Goal: Information Seeking & Learning: Learn about a topic

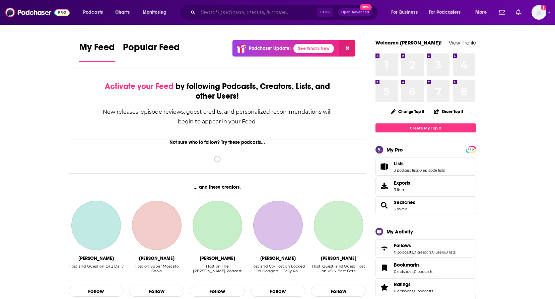
click at [219, 11] on input "Search podcasts, credits, & more..." at bounding box center [257, 12] width 119 height 11
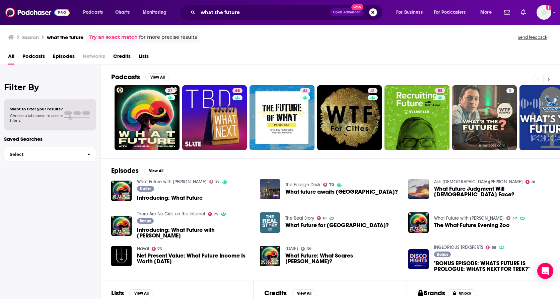
click at [552, 78] on button at bounding box center [548, 79] width 11 height 8
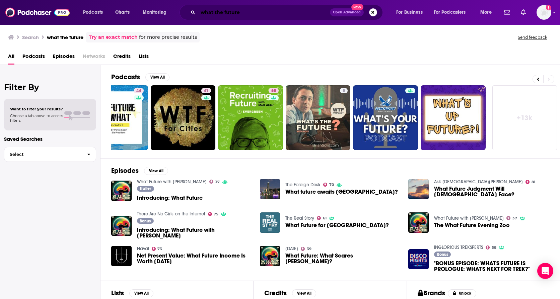
click at [239, 11] on input "what the future" at bounding box center [264, 12] width 132 height 11
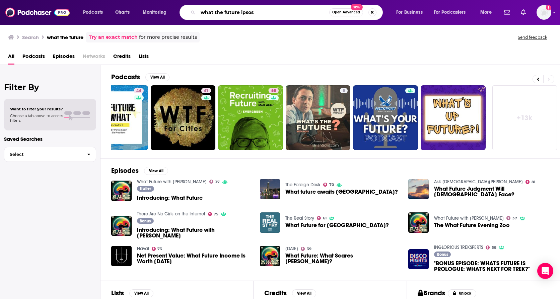
type input "what the future ipsos"
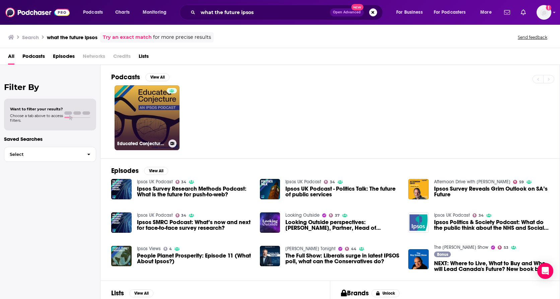
click at [151, 103] on link "Educated Conjecture: An Ipsos Podcast" at bounding box center [147, 117] width 65 height 65
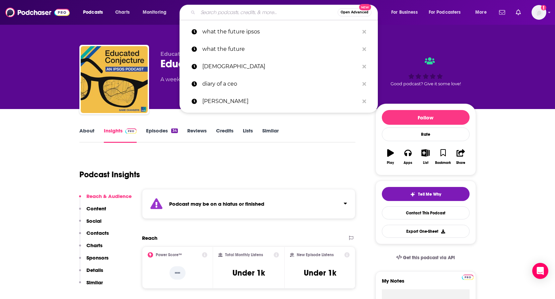
click at [280, 13] on input "Search podcasts, credits, & more..." at bounding box center [268, 12] width 140 height 11
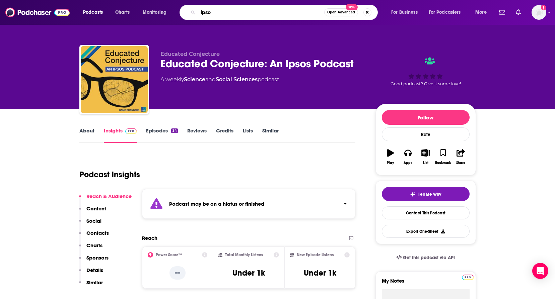
type input "ipsos"
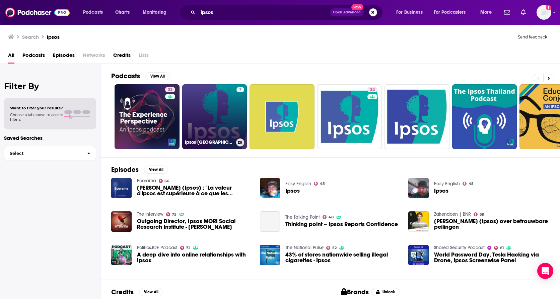
click at [199, 107] on link "7 Ipsos [GEOGRAPHIC_DATA]" at bounding box center [214, 116] width 65 height 65
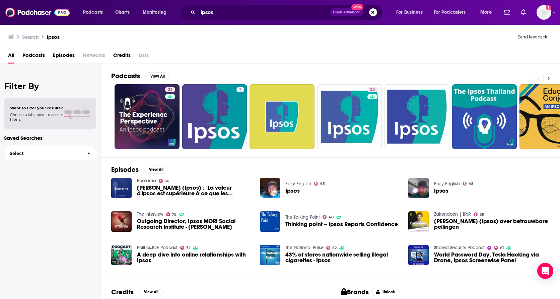
click at [551, 76] on button at bounding box center [548, 78] width 11 height 8
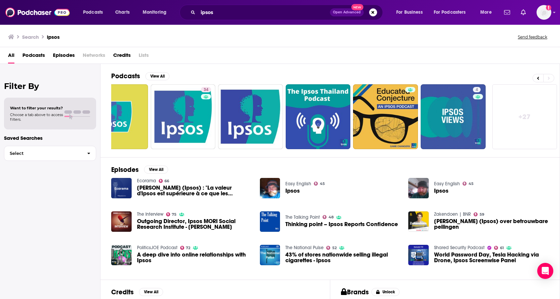
click at [530, 113] on link "+ 27" at bounding box center [524, 116] width 65 height 65
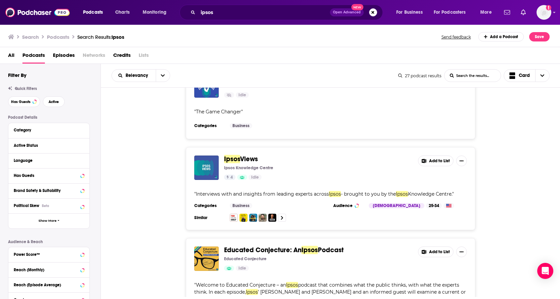
scroll to position [435, 0]
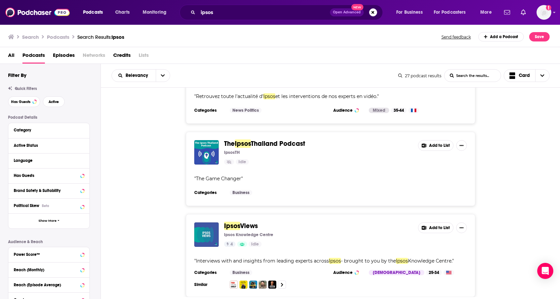
click at [249, 222] on span "Views" at bounding box center [249, 226] width 18 height 8
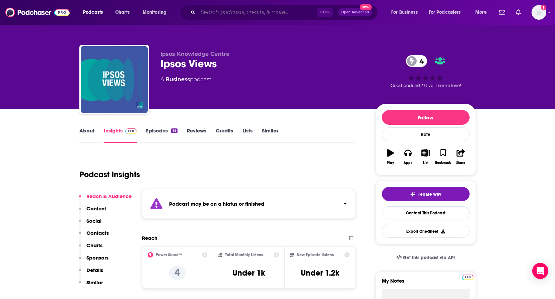
click at [244, 14] on input "Search podcasts, credits, & more..." at bounding box center [257, 12] width 119 height 11
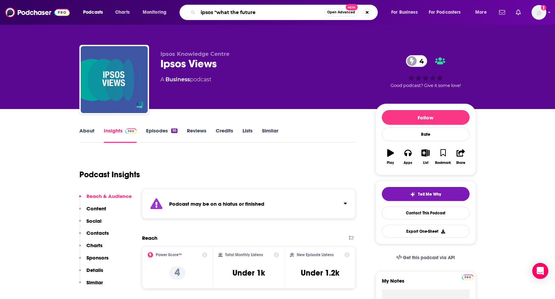
type input "ipsos "what the future""
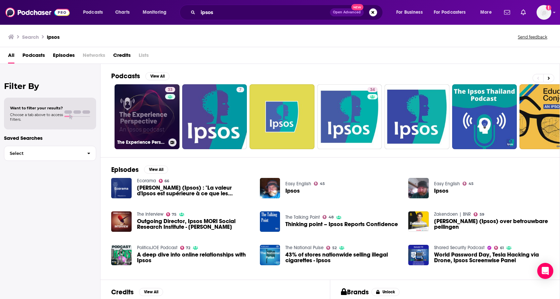
click at [145, 104] on link "33 The Experience Perspective: An Ipsos Podcast" at bounding box center [147, 116] width 65 height 65
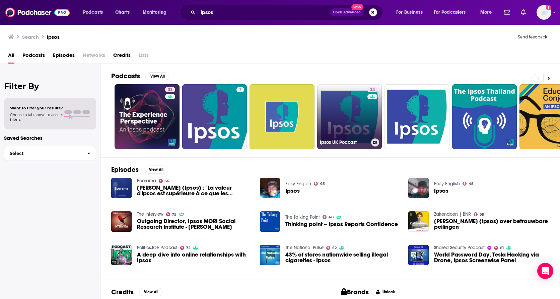
click at [356, 119] on link "34 Ipsos UK Podcast" at bounding box center [349, 116] width 65 height 65
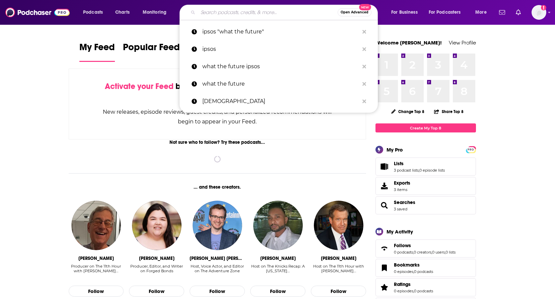
click at [266, 13] on input "Search podcasts, credits, & more..." at bounding box center [268, 12] width 140 height 11
paste input "Evening WURDs"
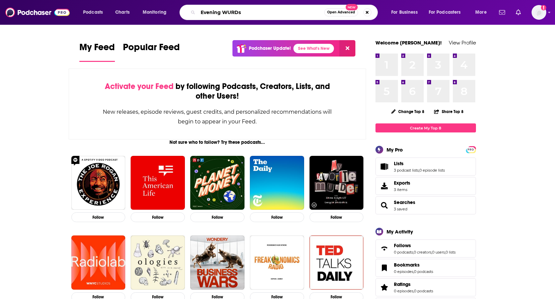
type input "Evening WURDs"
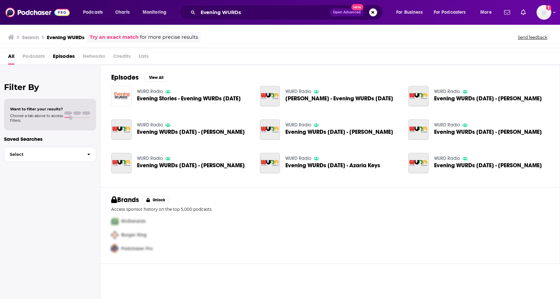
click at [125, 93] on img "Evening Stories - Evening WURDs 3.20.25" at bounding box center [121, 96] width 20 height 20
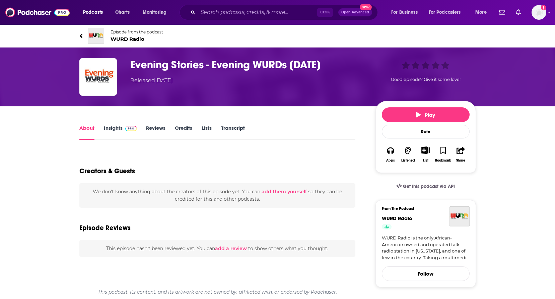
click at [121, 42] on span "WURD Radio" at bounding box center [137, 39] width 53 height 6
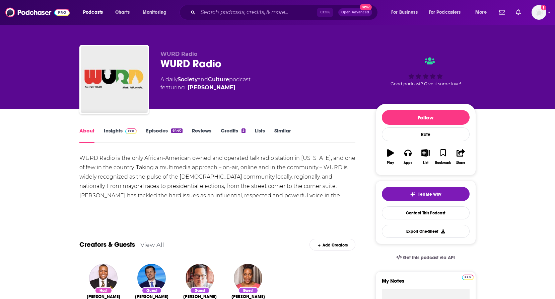
click at [122, 132] on link "Insights" at bounding box center [120, 135] width 33 height 15
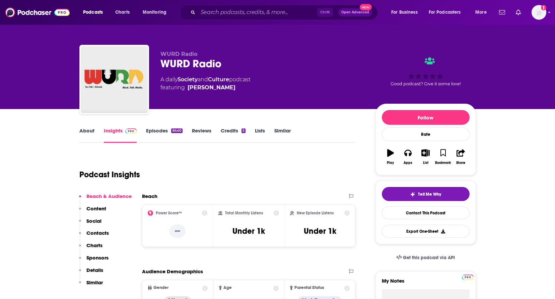
click at [241, 5] on div "Ctrl K Open Advanced New" at bounding box center [279, 12] width 198 height 15
click at [241, 13] on input "Search podcasts, credits, & more..." at bounding box center [257, 12] width 119 height 11
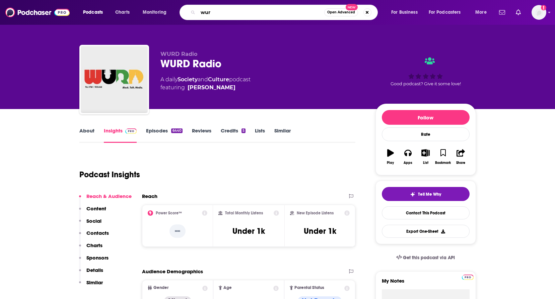
type input "wurd"
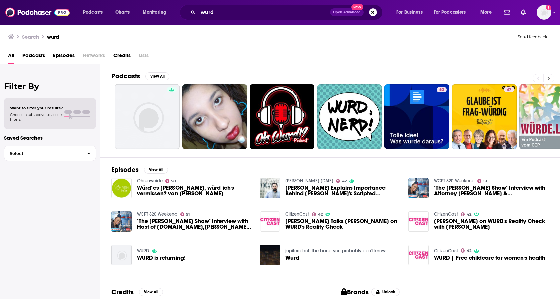
click at [551, 77] on button at bounding box center [548, 78] width 11 height 8
